Goal: Find specific page/section: Find specific page/section

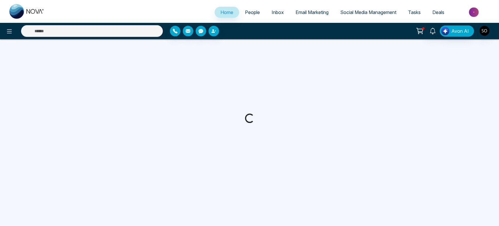
select select "*"
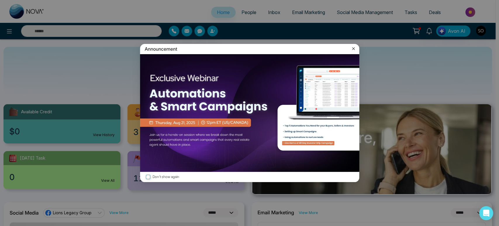
click at [351, 51] on icon at bounding box center [353, 49] width 6 height 6
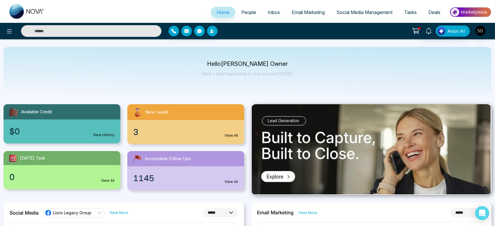
click at [244, 15] on span "People" at bounding box center [248, 12] width 15 height 6
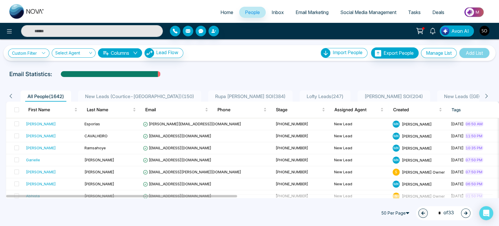
click at [489, 98] on icon at bounding box center [485, 95] width 5 height 5
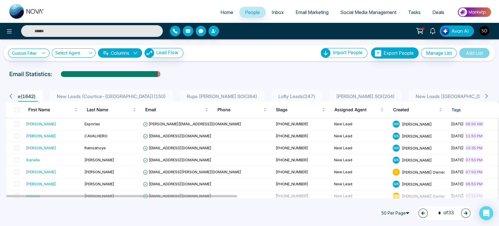
click at [489, 98] on icon at bounding box center [485, 95] width 5 height 5
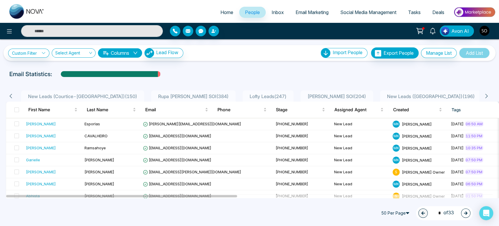
click at [489, 98] on icon at bounding box center [485, 95] width 5 height 5
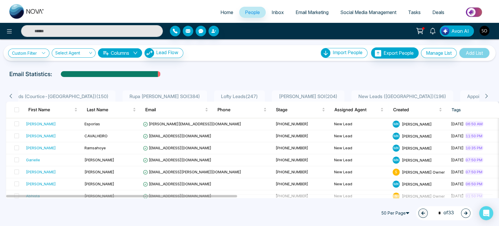
click at [489, 98] on icon at bounding box center [485, 95] width 5 height 5
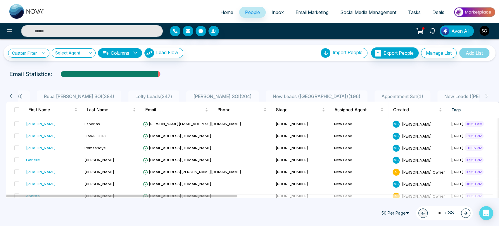
click at [489, 98] on icon at bounding box center [485, 95] width 5 height 5
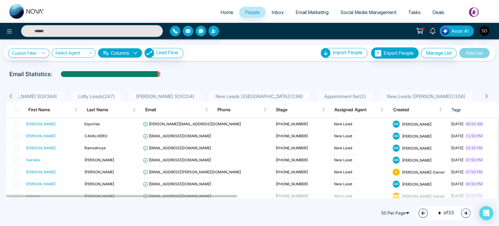
click at [489, 98] on icon at bounding box center [485, 95] width 5 height 5
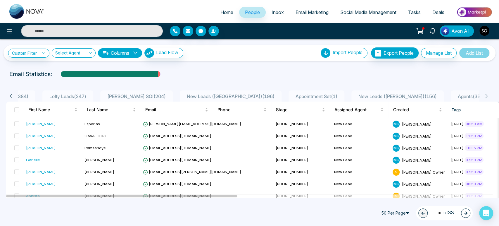
scroll to position [0, 266]
click at [459, 99] on span "Agents ( 331 )" at bounding box center [462, 96] width 32 height 6
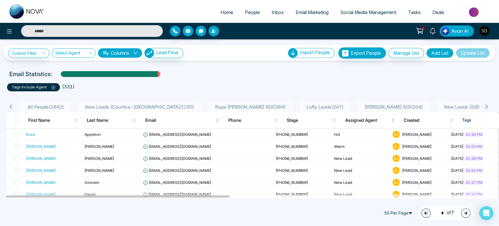
click at [220, 14] on span "Home" at bounding box center [226, 12] width 13 height 6
select select "*"
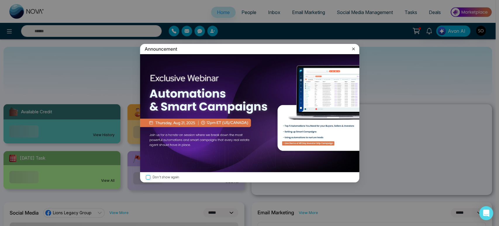
click at [244, 15] on div "Announcement Don't show again" at bounding box center [249, 113] width 499 height 226
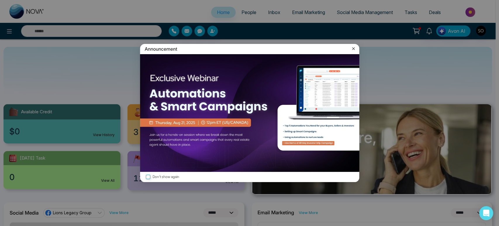
click at [352, 48] on icon at bounding box center [353, 48] width 3 height 3
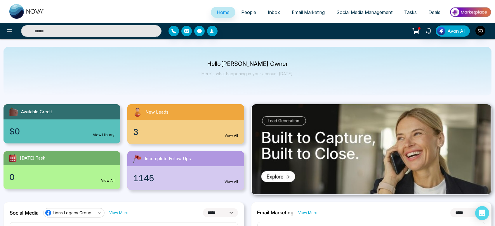
click at [245, 13] on span "People" at bounding box center [248, 12] width 15 height 6
